Goal: Use online tool/utility: Use online tool/utility

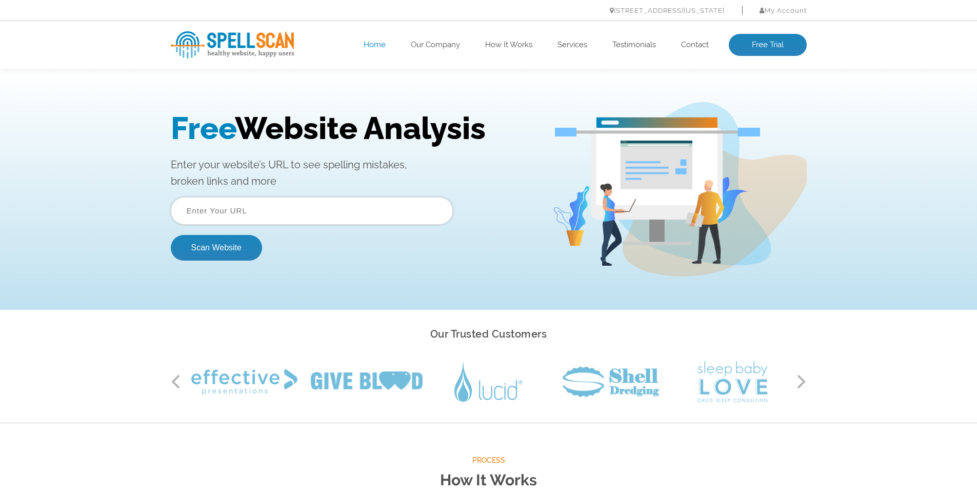
click at [354, 208] on input "text" at bounding box center [312, 211] width 282 height 28
paste input "[URL][DOMAIN_NAME]"
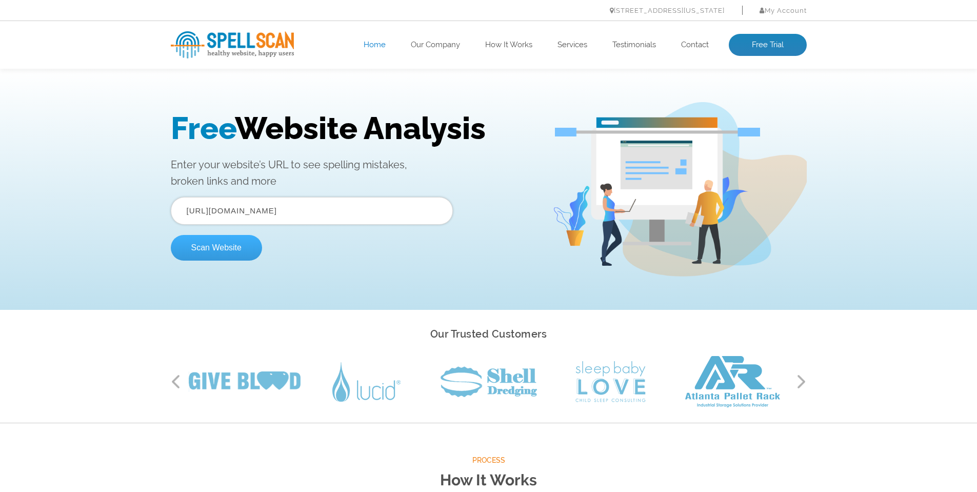
type input "[URL][DOMAIN_NAME]"
click at [224, 254] on button "Scan Website" at bounding box center [216, 248] width 91 height 26
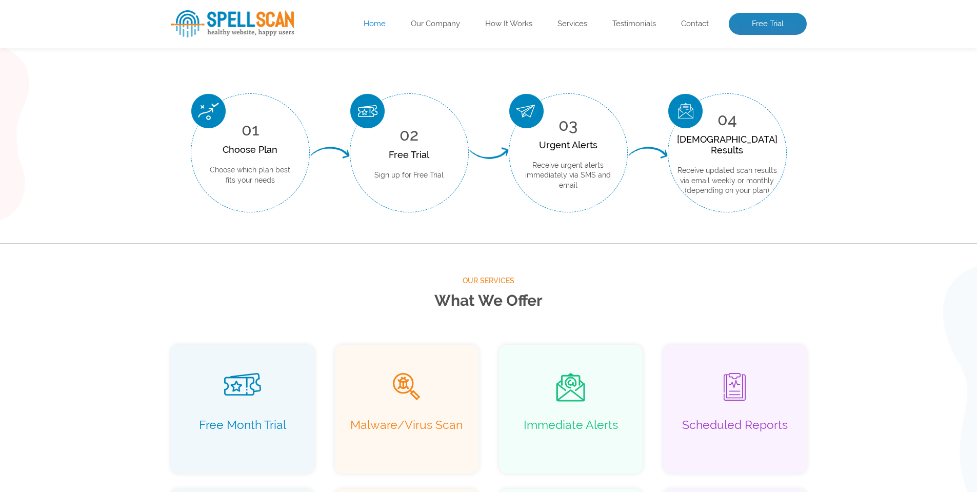
scroll to position [362, 0]
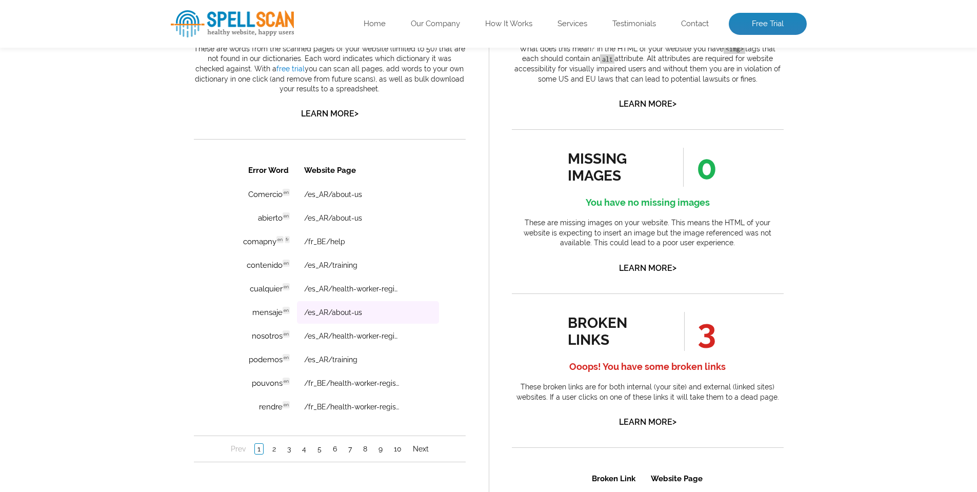
scroll to position [785, 0]
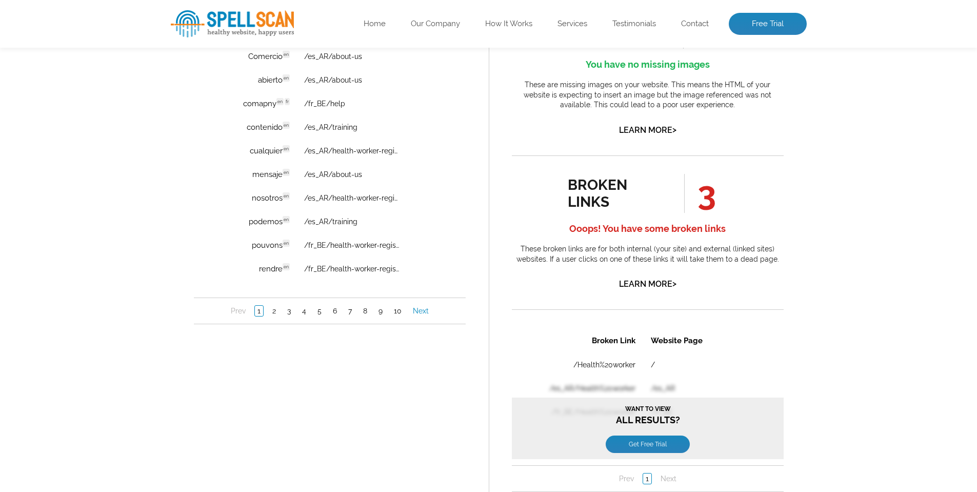
click at [424, 310] on link "Next" at bounding box center [420, 311] width 21 height 10
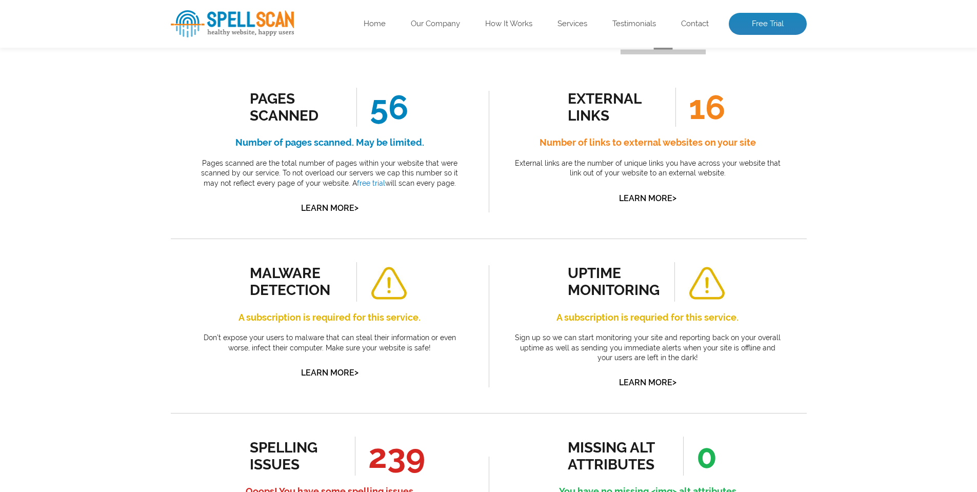
scroll to position [0, 0]
